Goal: Task Accomplishment & Management: Manage account settings

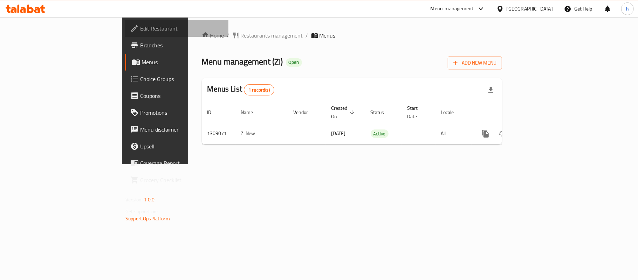
click at [140, 27] on span "Edit Restaurant" at bounding box center [181, 28] width 83 height 8
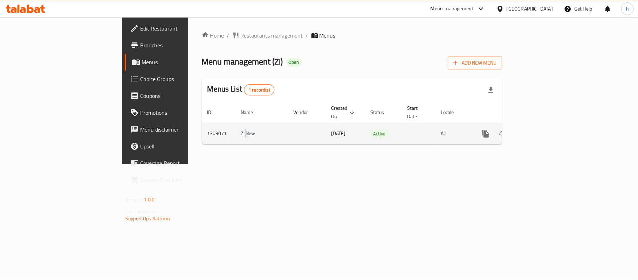
click at [236, 124] on td "Zi New" at bounding box center [262, 133] width 53 height 21
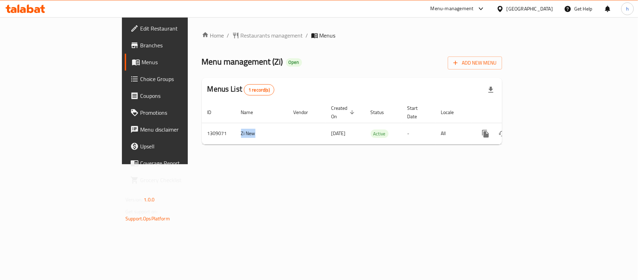
click at [17, 8] on icon at bounding box center [26, 9] width 40 height 8
